Goal: Information Seeking & Learning: Learn about a topic

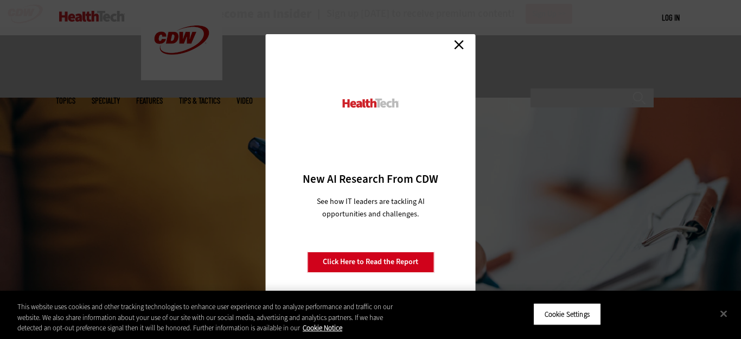
scroll to position [1072, 0]
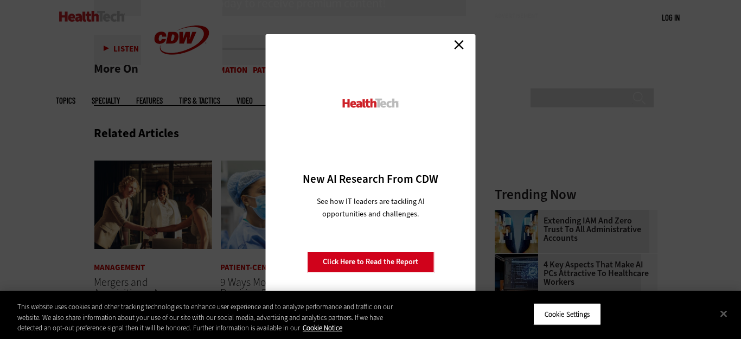
click at [454, 43] on link "Close" at bounding box center [459, 45] width 16 height 16
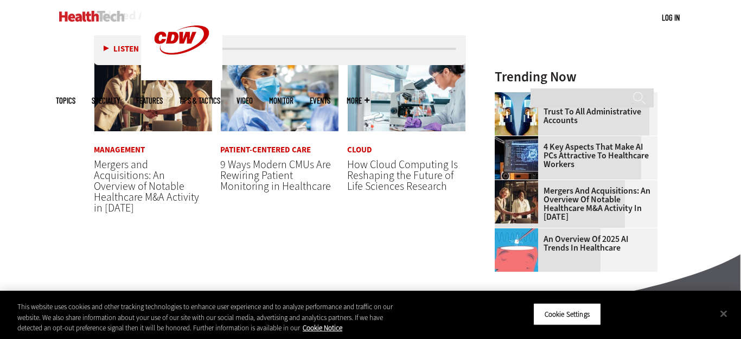
scroll to position [1256, 0]
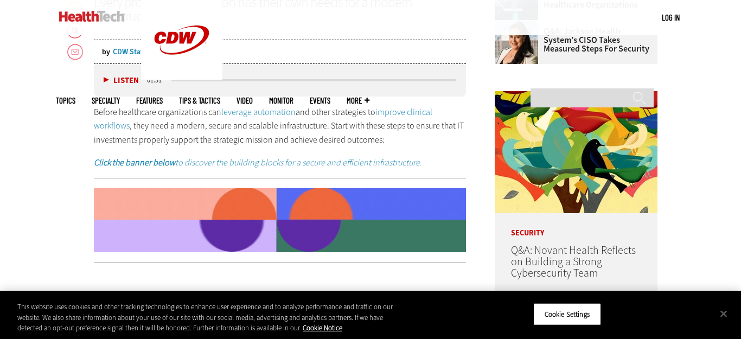
scroll to position [496, 0]
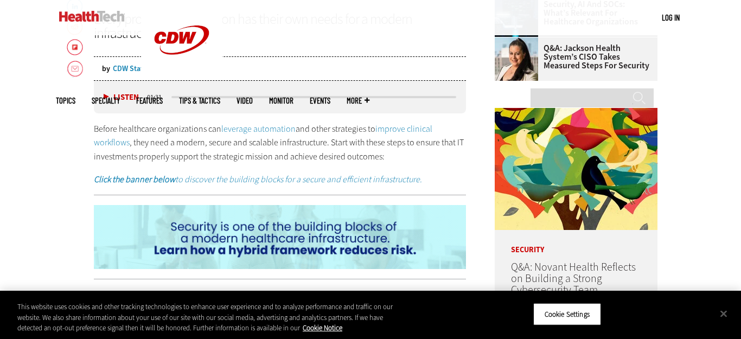
click at [40, 30] on div "MENU Log in Mobile menu Topics Artificial Intelligence Cloud Data Analytics Dat…" at bounding box center [370, 17] width 741 height 35
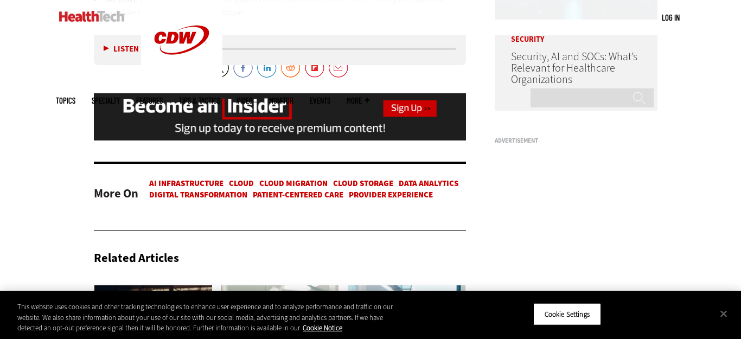
scroll to position [961, 0]
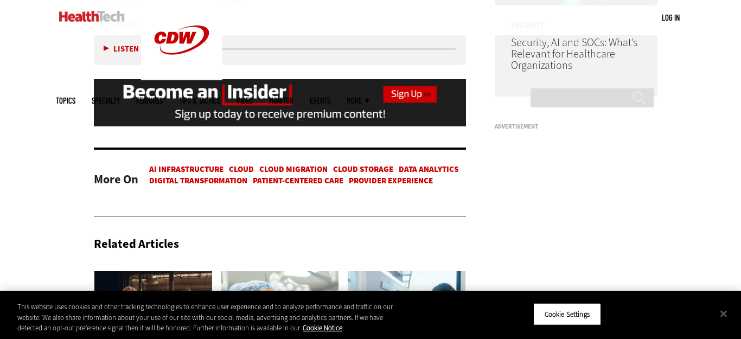
click at [40, 30] on div "MENU Log in Mobile menu Topics Artificial Intelligence Cloud Data Analytics Dat…" at bounding box center [370, 17] width 741 height 35
